Goal: Task Accomplishment & Management: Use online tool/utility

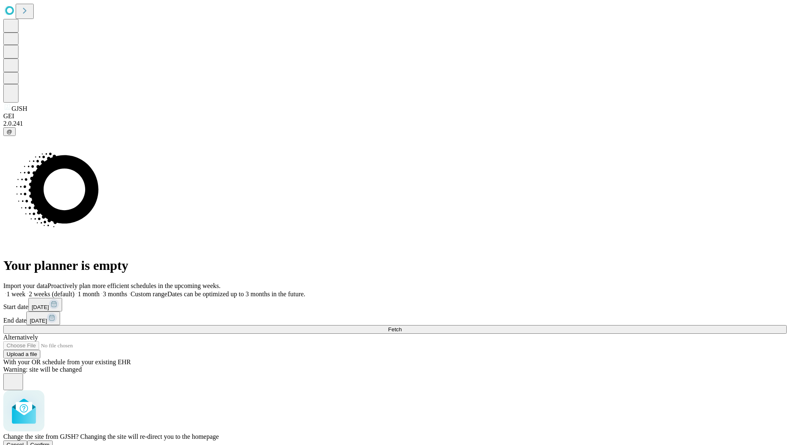
click at [50, 441] on span "Confirm" at bounding box center [39, 444] width 19 height 6
click at [100, 290] on label "1 month" at bounding box center [87, 293] width 25 height 7
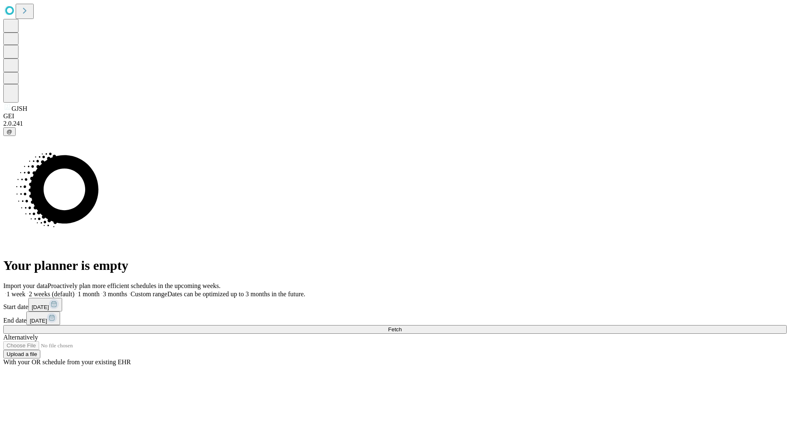
click at [402, 326] on span "Fetch" at bounding box center [395, 329] width 14 height 6
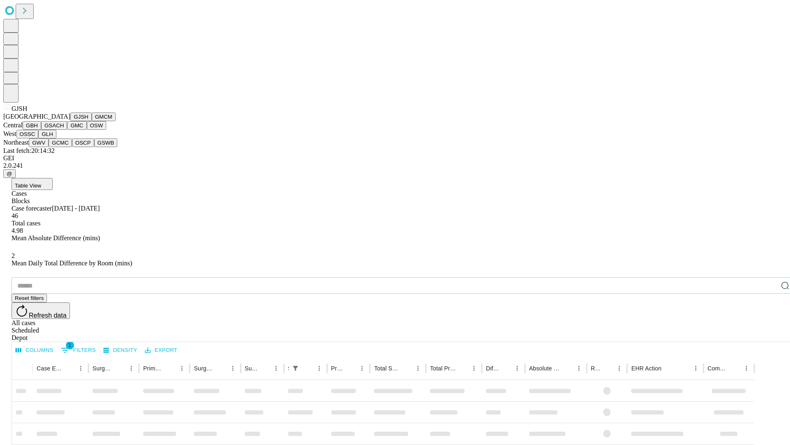
click at [92, 121] on button "GMCM" at bounding box center [104, 116] width 24 height 9
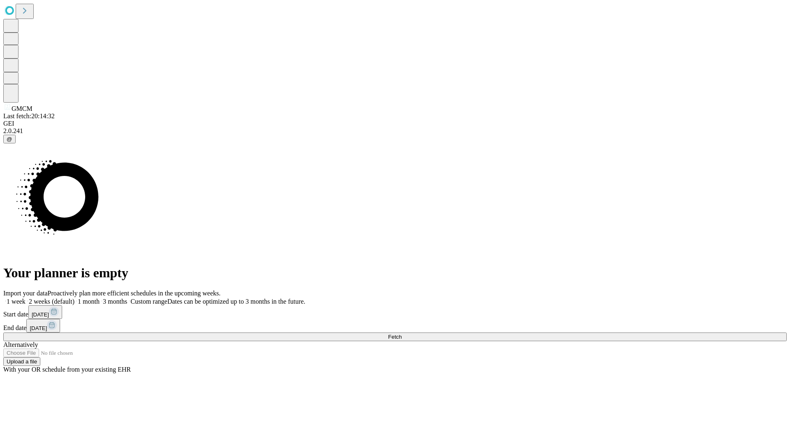
click at [100, 298] on label "1 month" at bounding box center [87, 301] width 25 height 7
click at [402, 333] on span "Fetch" at bounding box center [395, 336] width 14 height 6
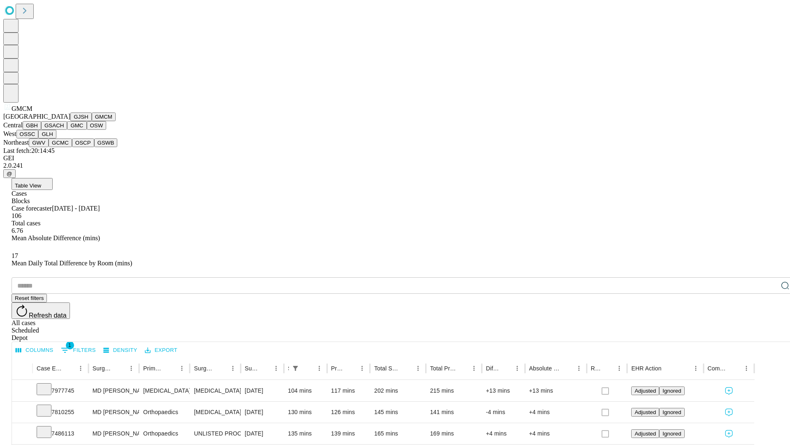
click at [41, 130] on button "GBH" at bounding box center [32, 125] width 19 height 9
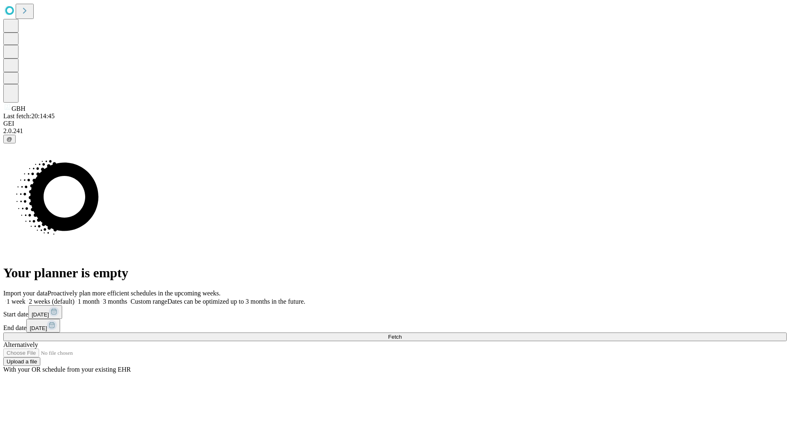
click at [402, 333] on span "Fetch" at bounding box center [395, 336] width 14 height 6
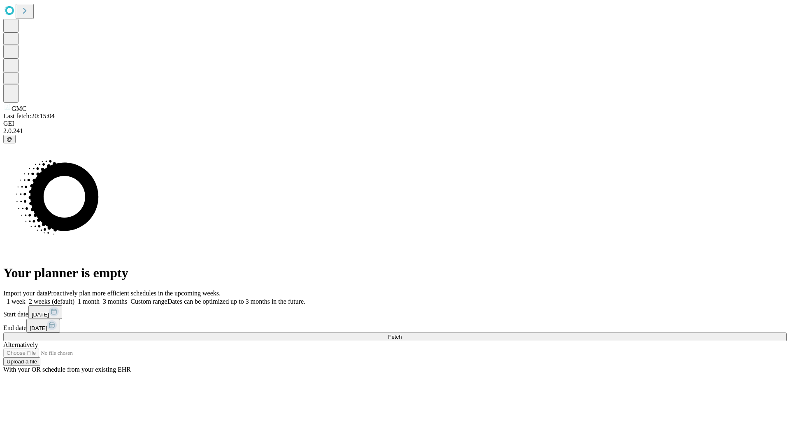
click at [402, 333] on span "Fetch" at bounding box center [395, 336] width 14 height 6
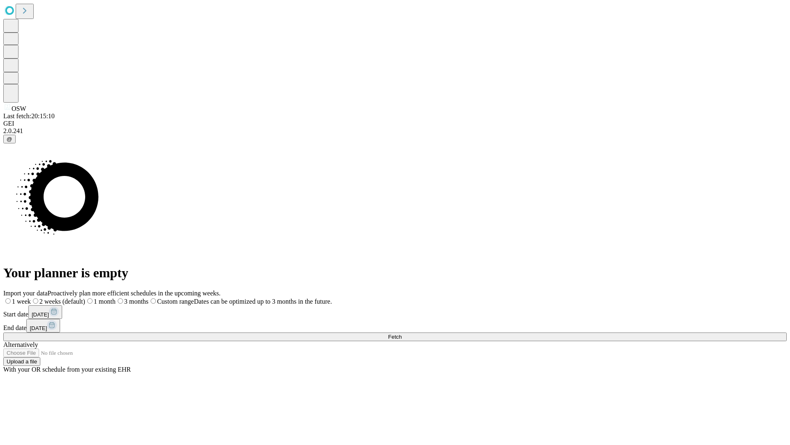
click at [116, 298] on label "1 month" at bounding box center [100, 301] width 30 height 7
click at [402, 333] on span "Fetch" at bounding box center [395, 336] width 14 height 6
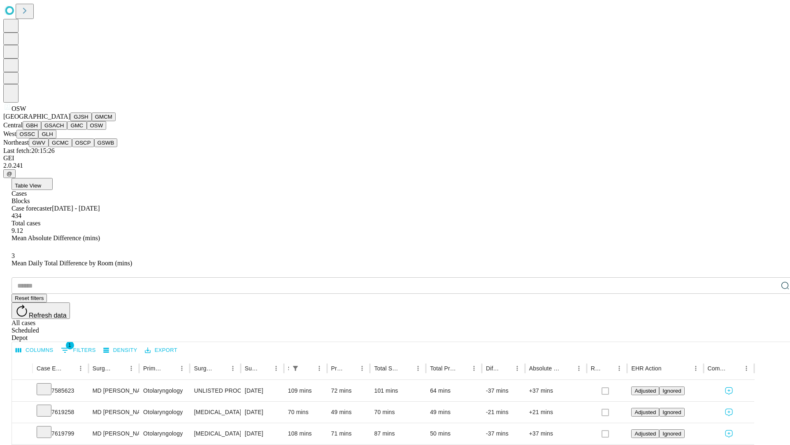
click at [39, 138] on button "OSSC" at bounding box center [27, 134] width 22 height 9
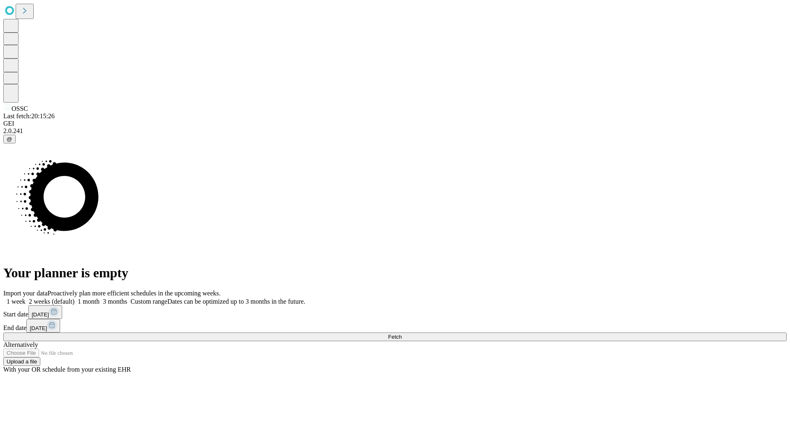
click at [402, 333] on span "Fetch" at bounding box center [395, 336] width 14 height 6
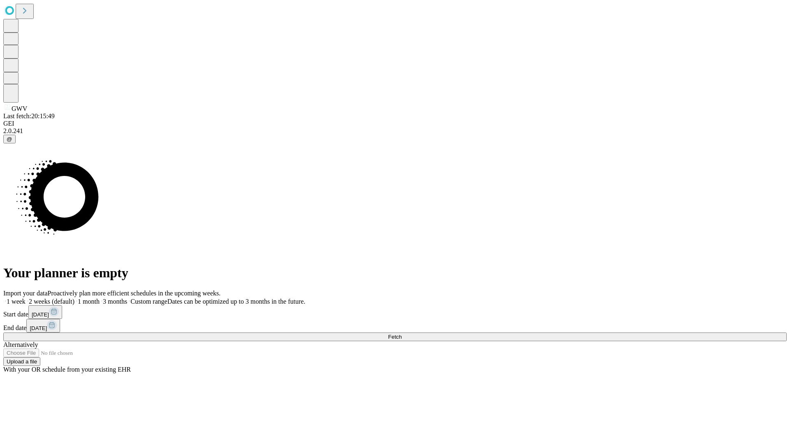
click at [100, 298] on label "1 month" at bounding box center [87, 301] width 25 height 7
click at [402, 333] on span "Fetch" at bounding box center [395, 336] width 14 height 6
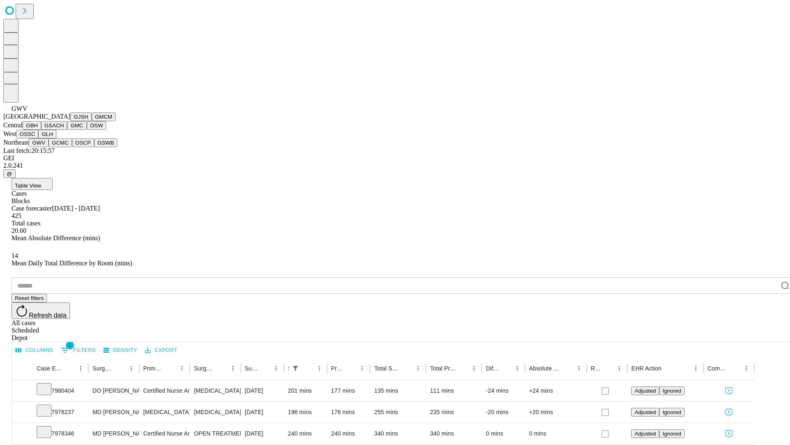
click at [64, 147] on button "GCMC" at bounding box center [60, 142] width 23 height 9
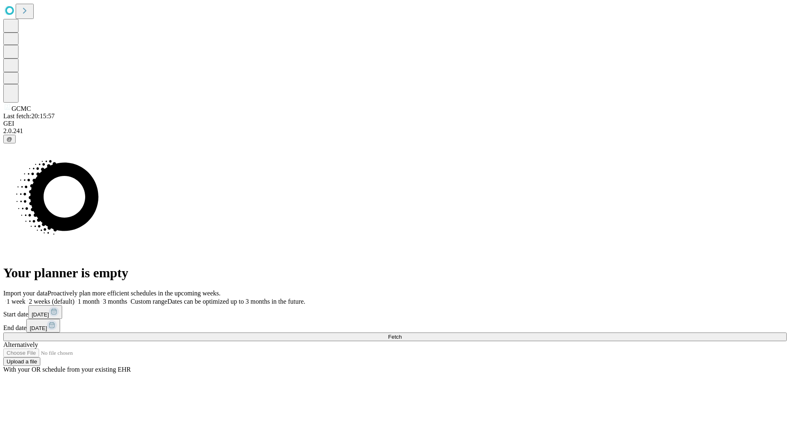
click at [100, 298] on label "1 month" at bounding box center [87, 301] width 25 height 7
click at [402, 333] on span "Fetch" at bounding box center [395, 336] width 14 height 6
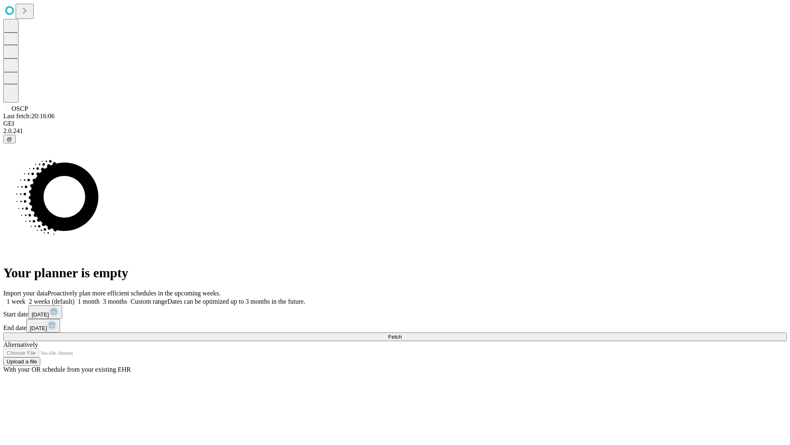
click at [100, 298] on label "1 month" at bounding box center [87, 301] width 25 height 7
click at [402, 333] on span "Fetch" at bounding box center [395, 336] width 14 height 6
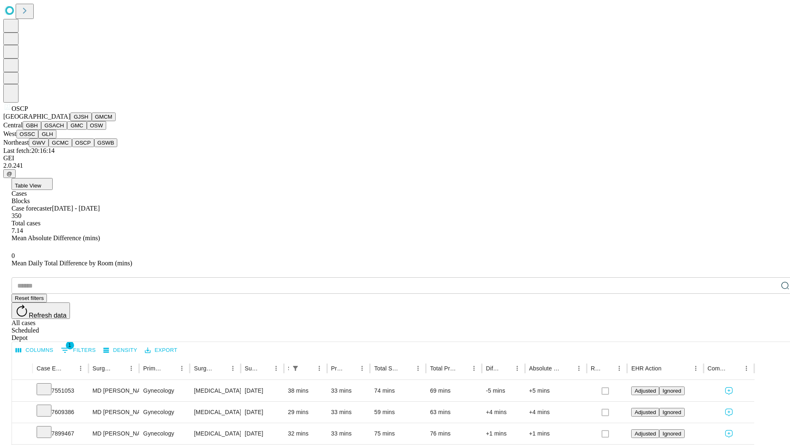
click at [94, 147] on button "GSWB" at bounding box center [105, 142] width 23 height 9
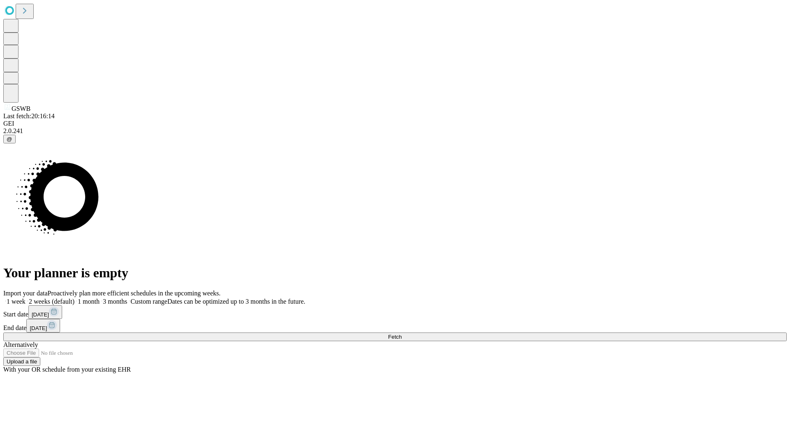
click at [100, 298] on label "1 month" at bounding box center [87, 301] width 25 height 7
click at [402, 333] on span "Fetch" at bounding box center [395, 336] width 14 height 6
